Goal: Transaction & Acquisition: Purchase product/service

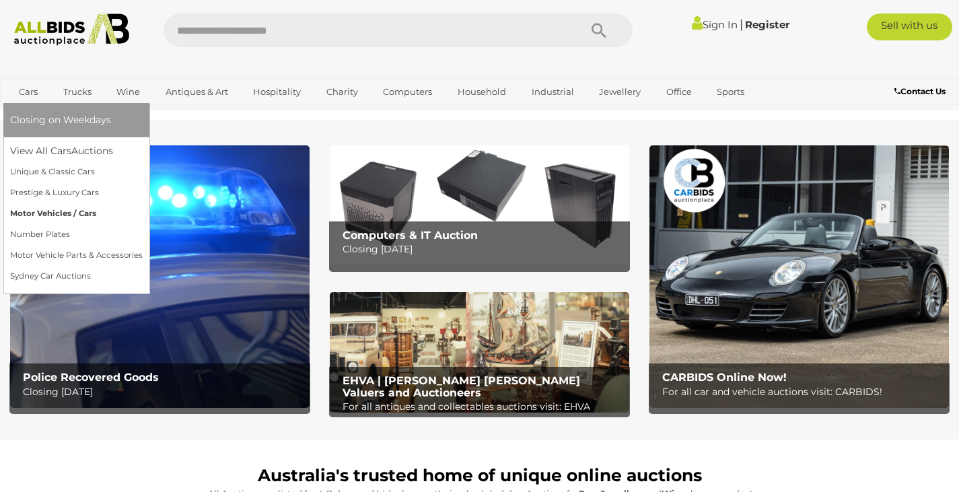
click at [44, 211] on link "Motor Vehicles / Cars" at bounding box center [76, 213] width 133 height 21
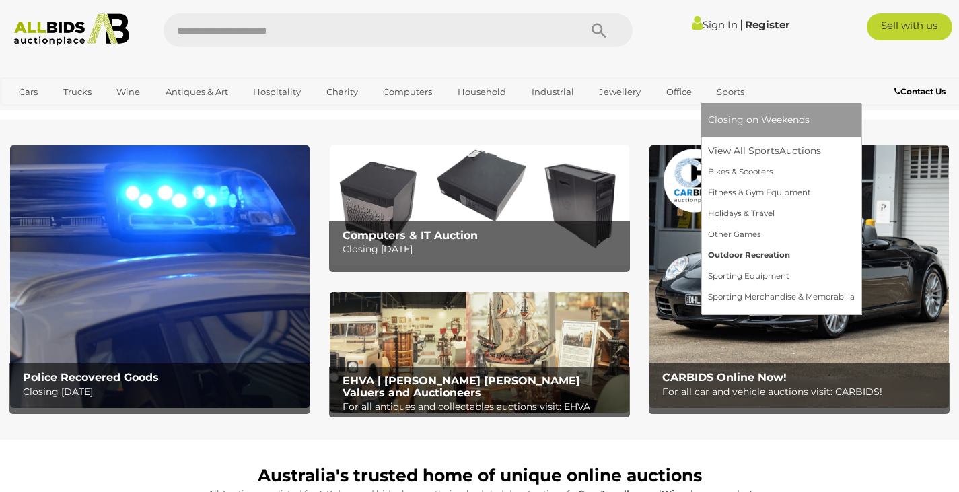
click at [732, 256] on link "Outdoor Recreation" at bounding box center [781, 255] width 147 height 21
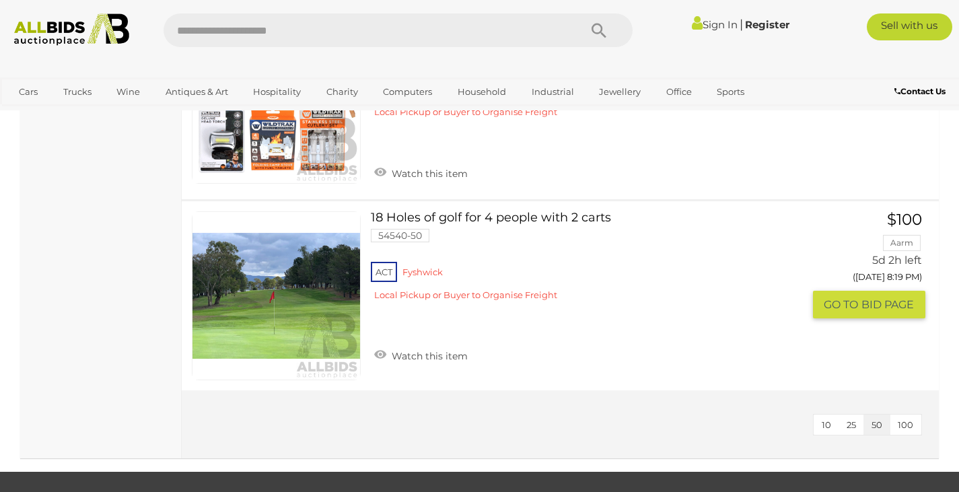
scroll to position [1413, 0]
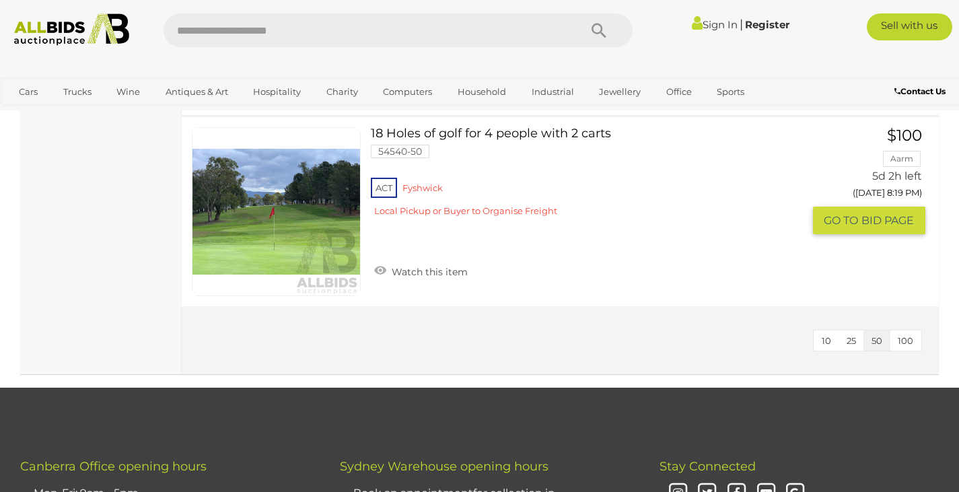
click at [456, 133] on link "18 Holes of golf for 4 people with 2 carts 54540-50 ACT Fyshwick" at bounding box center [591, 177] width 421 height 100
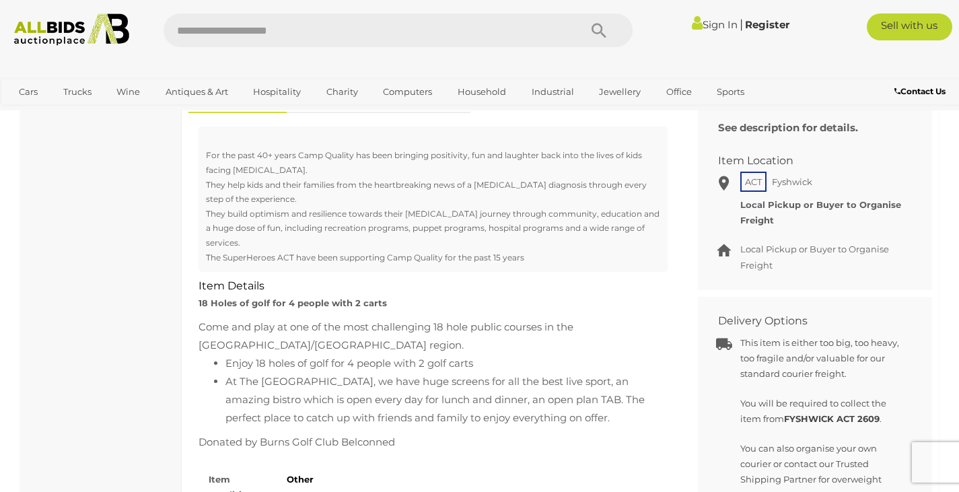
scroll to position [606, 0]
